Goal: Task Accomplishment & Management: Manage account settings

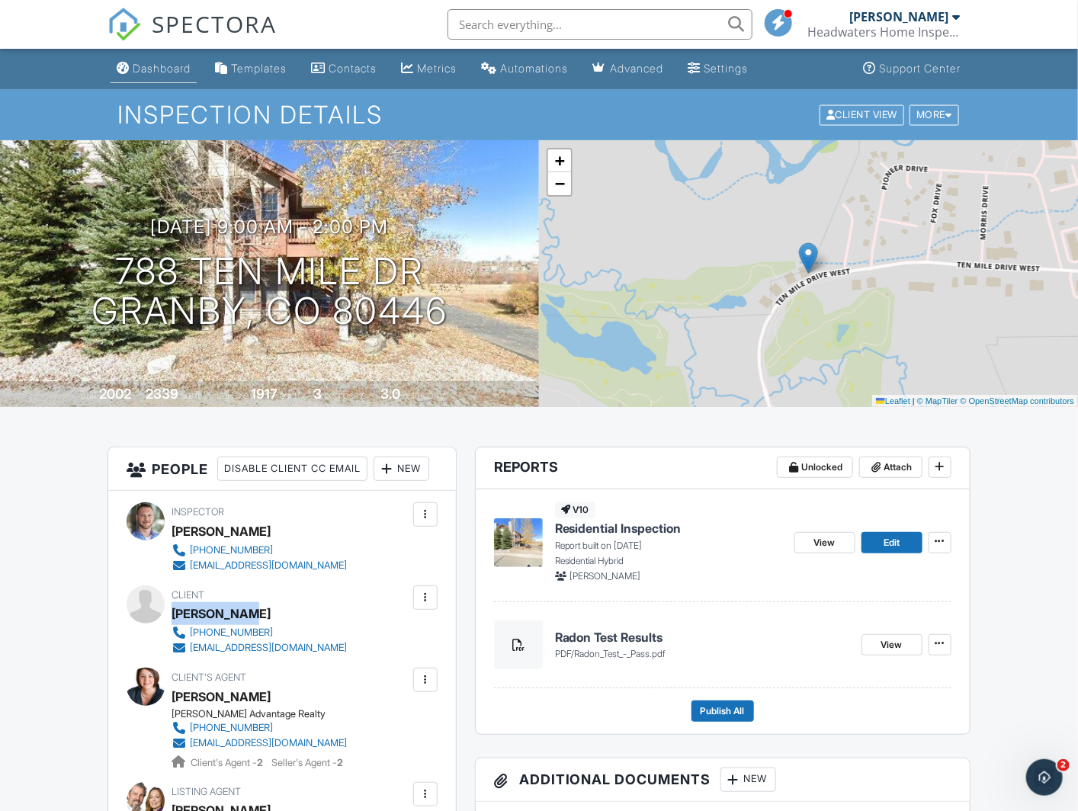
click at [164, 72] on div "Dashboard" at bounding box center [162, 68] width 58 height 13
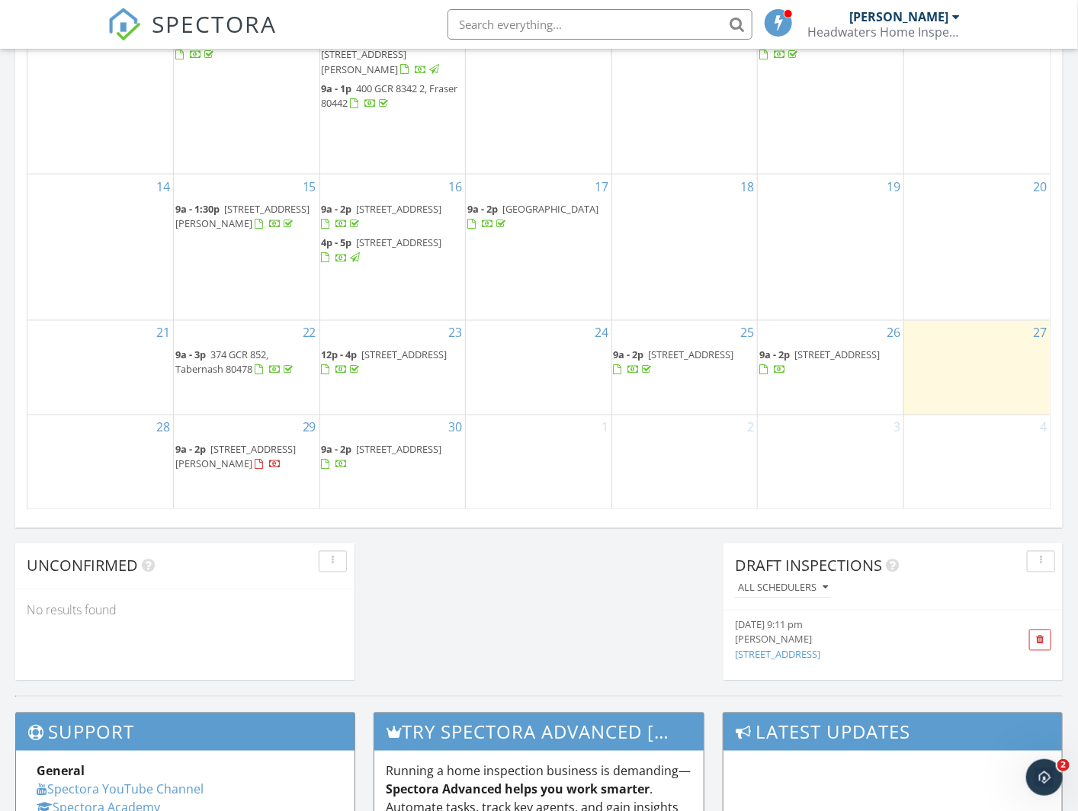
scroll to position [854, 0]
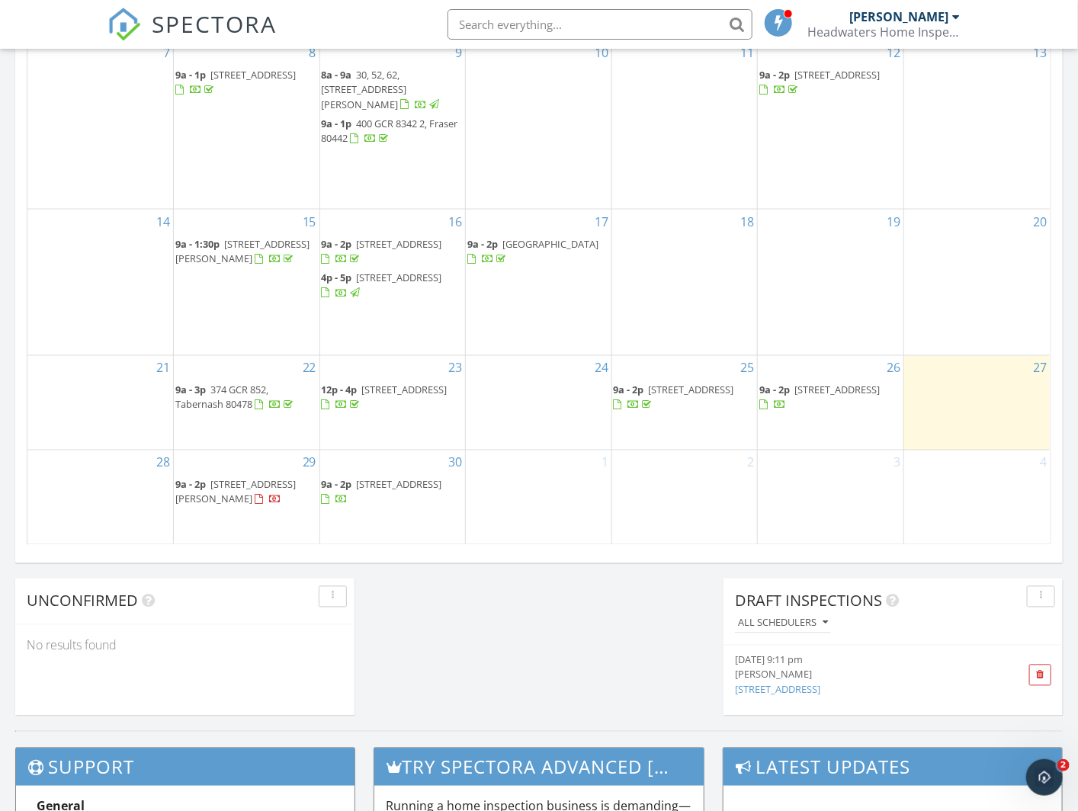
click at [673, 389] on span "[STREET_ADDRESS]" at bounding box center [691, 390] width 85 height 14
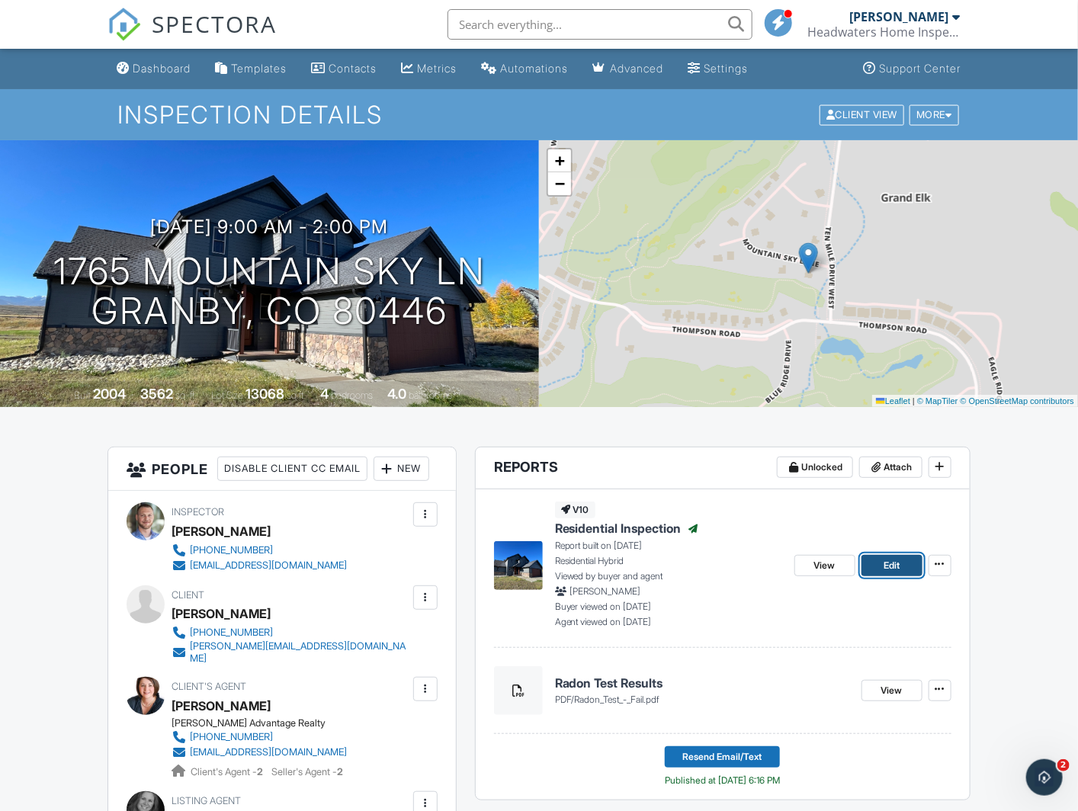
click at [887, 561] on span "Edit" at bounding box center [891, 565] width 16 height 15
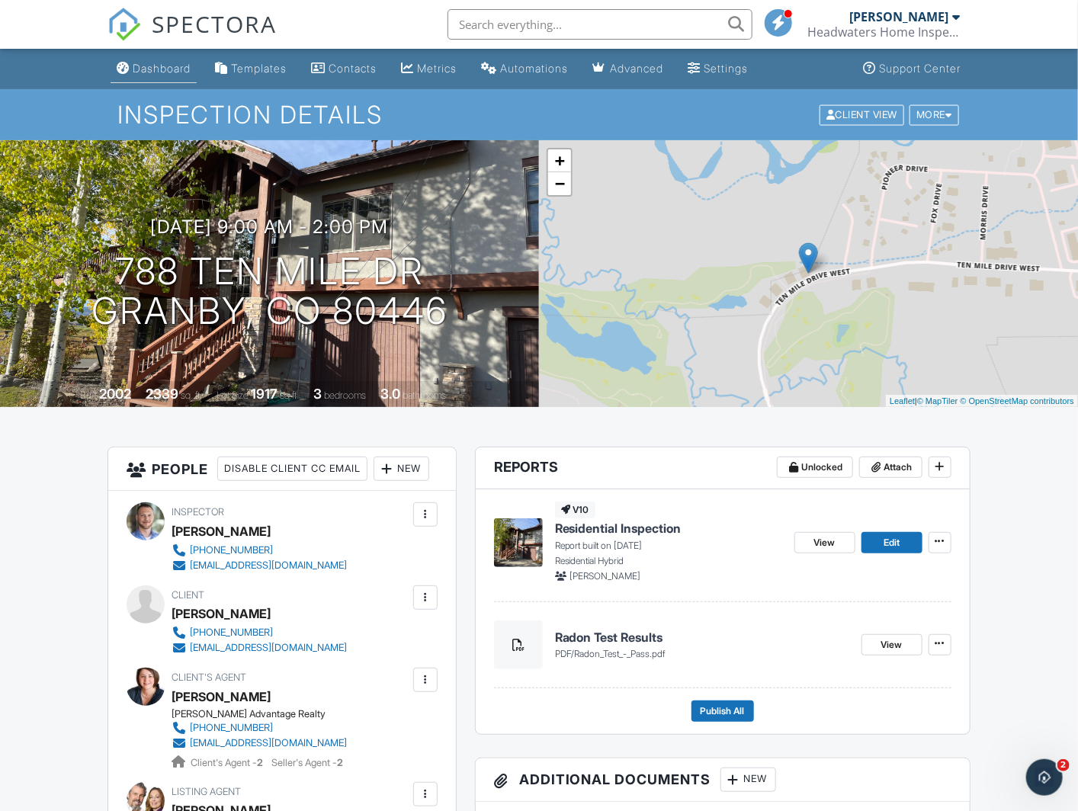
click at [170, 69] on div "Dashboard" at bounding box center [162, 68] width 58 height 13
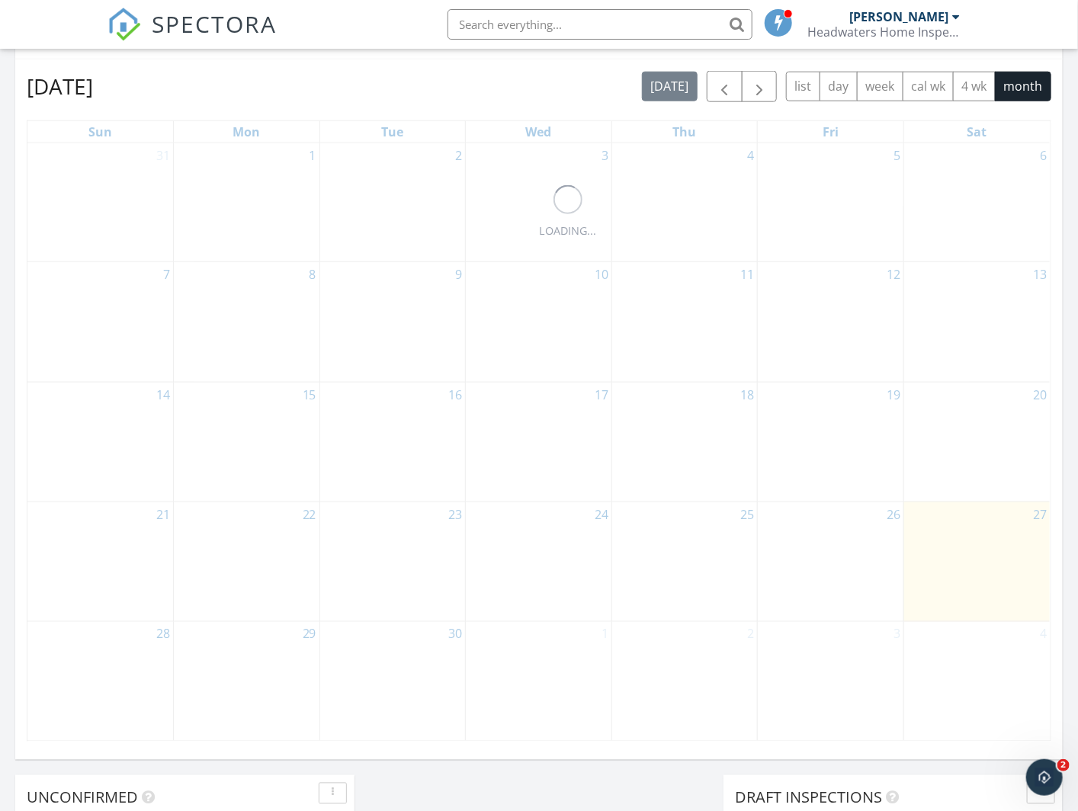
scroll to position [983, 0]
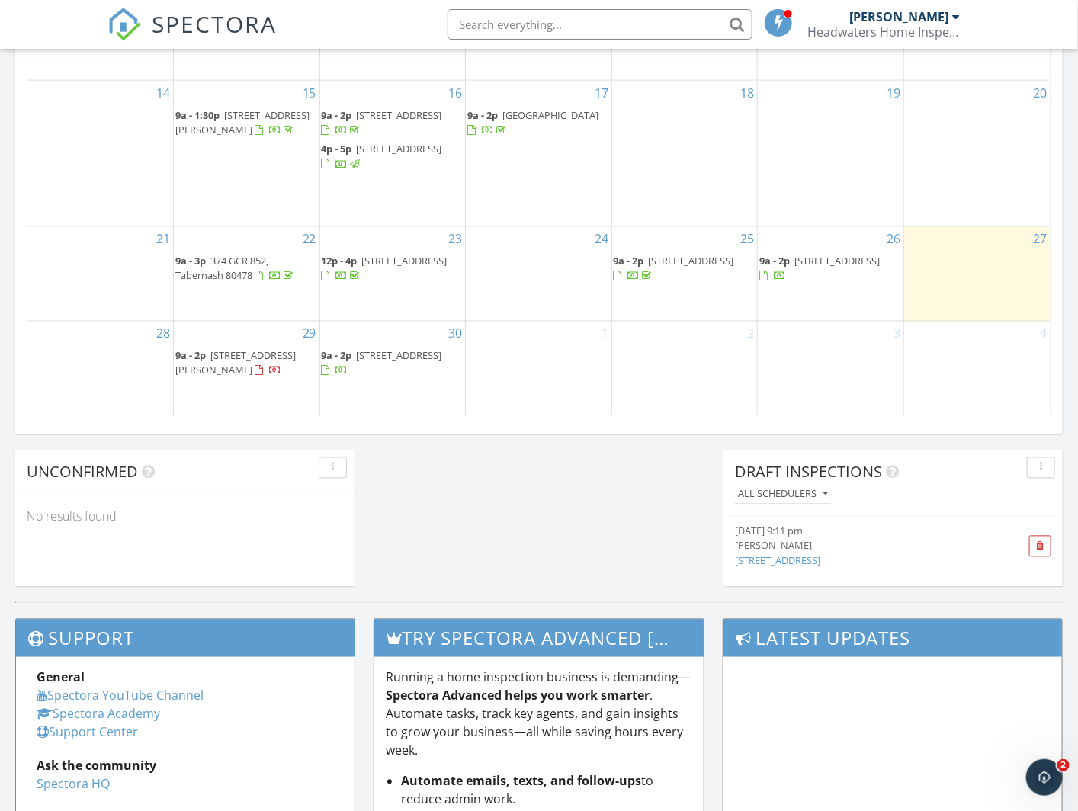
click at [691, 269] on span "9a - 2p 1765 Mountain Sky Ln, Granby 80446" at bounding box center [685, 270] width 143 height 30
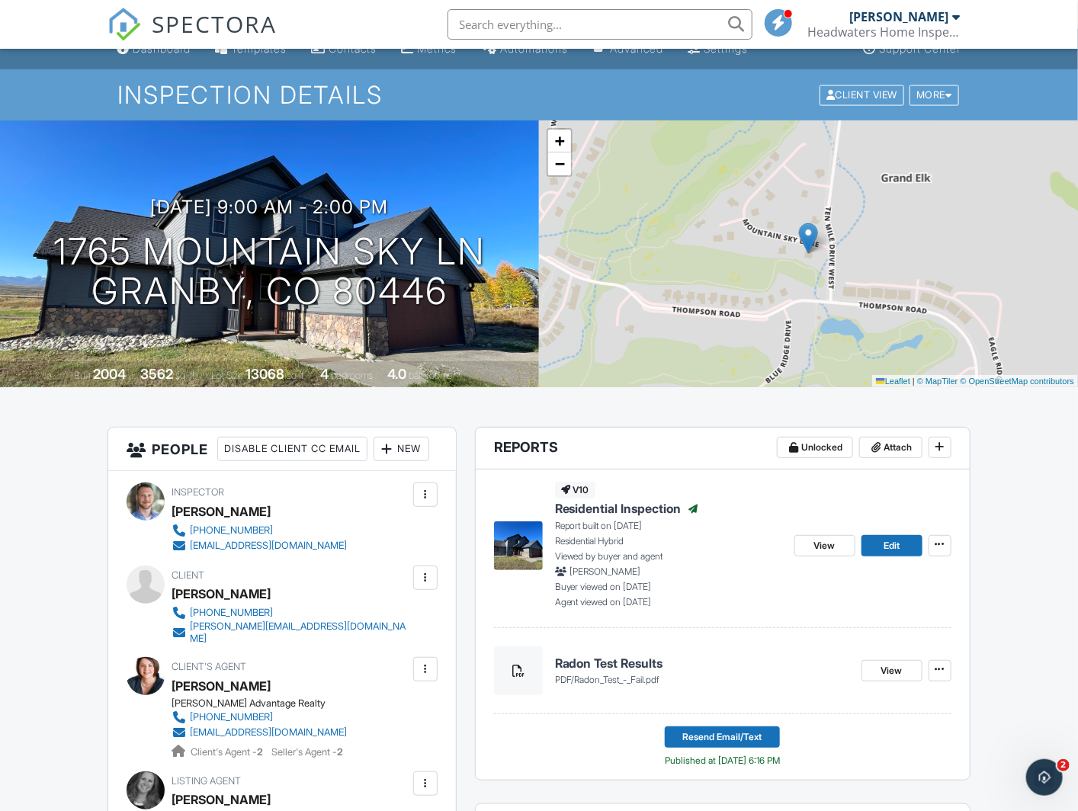
scroll to position [2, 0]
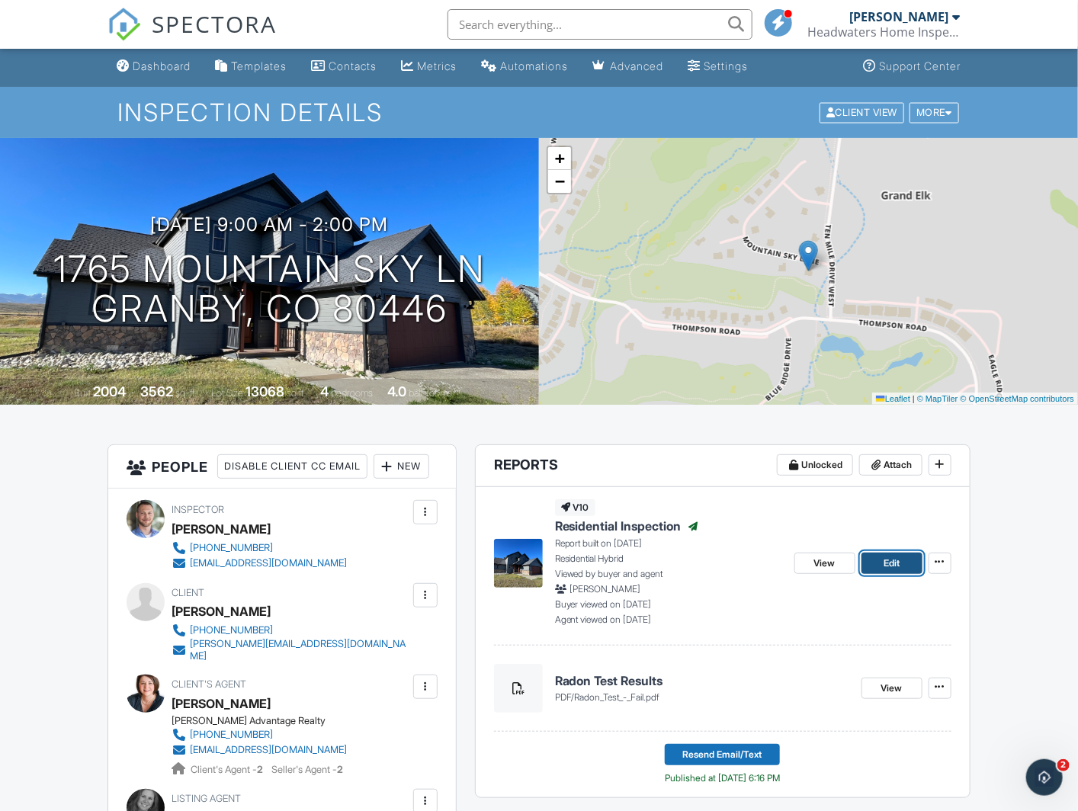
click at [881, 558] on link "Edit" at bounding box center [891, 563] width 61 height 21
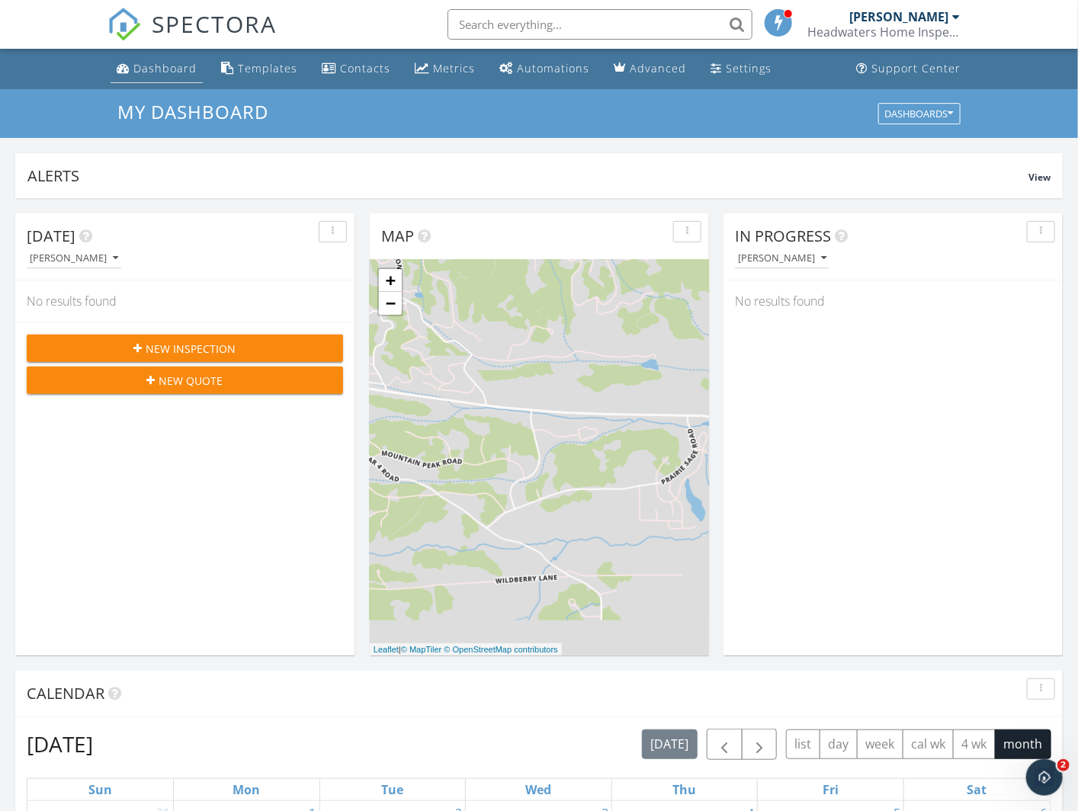
click at [156, 65] on div "Dashboard" at bounding box center [164, 68] width 63 height 14
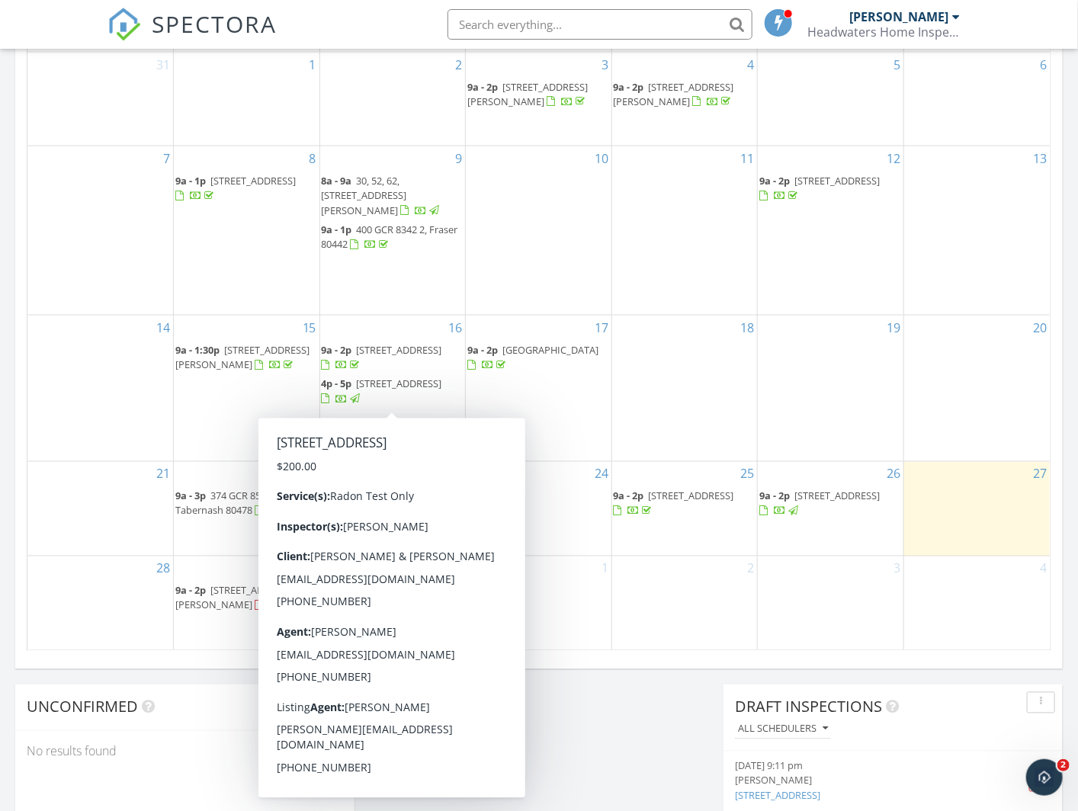
scroll to position [754, 0]
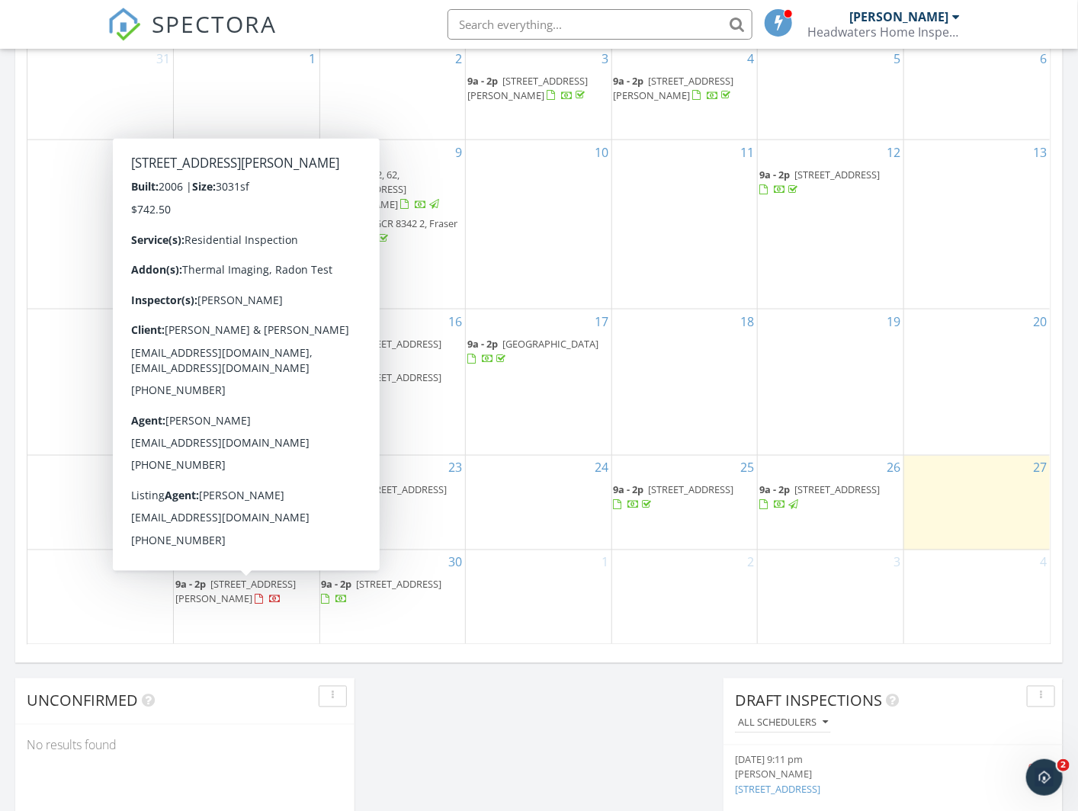
click at [234, 584] on span "[STREET_ADDRESS][PERSON_NAME]" at bounding box center [235, 592] width 120 height 28
